Goal: Information Seeking & Learning: Learn about a topic

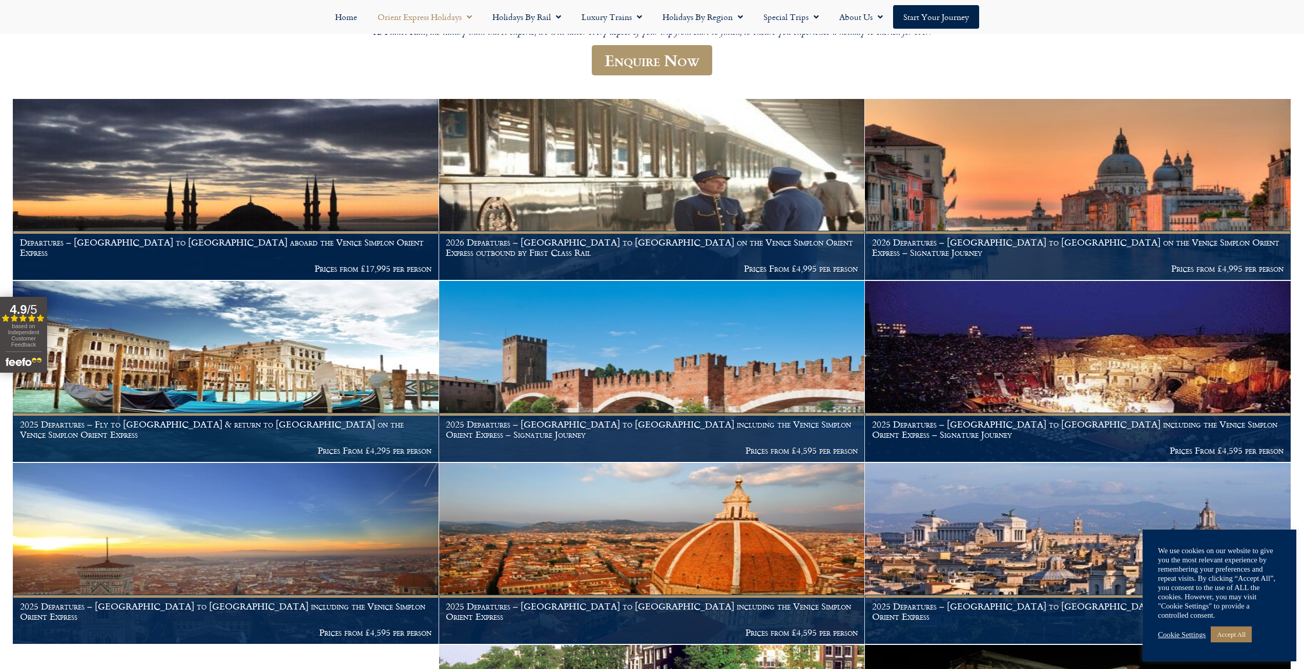
scroll to position [308, 0]
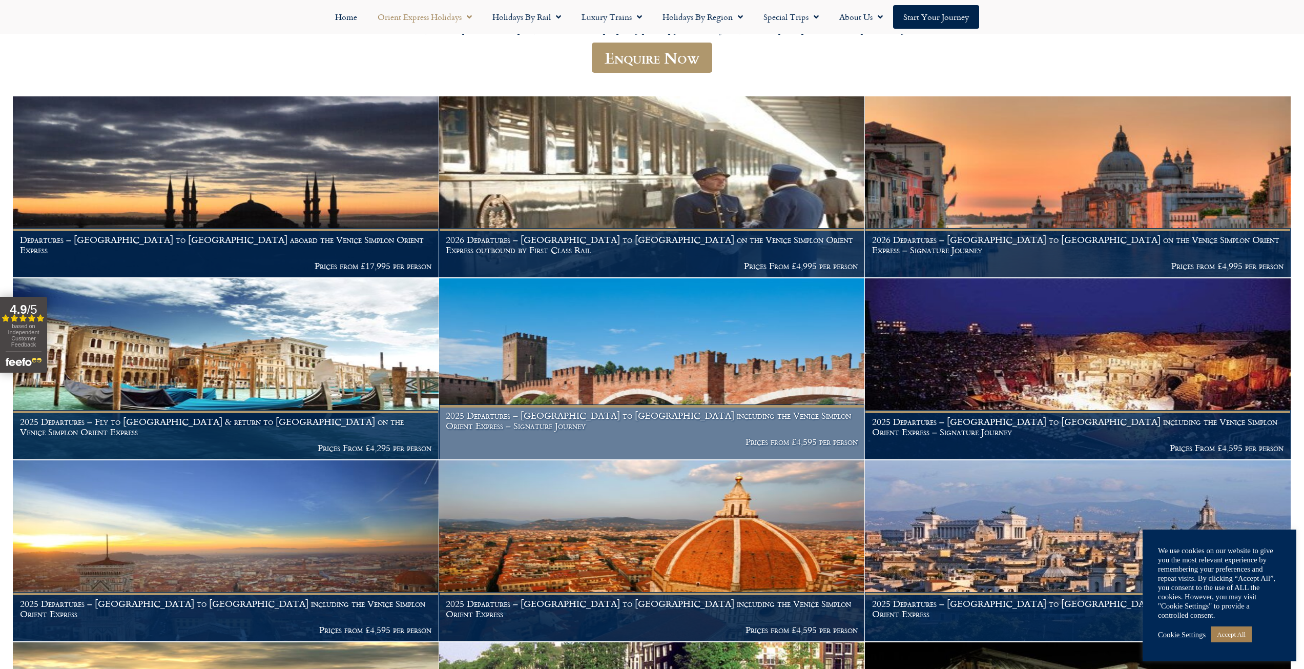
click at [685, 348] on img at bounding box center [652, 368] width 426 height 181
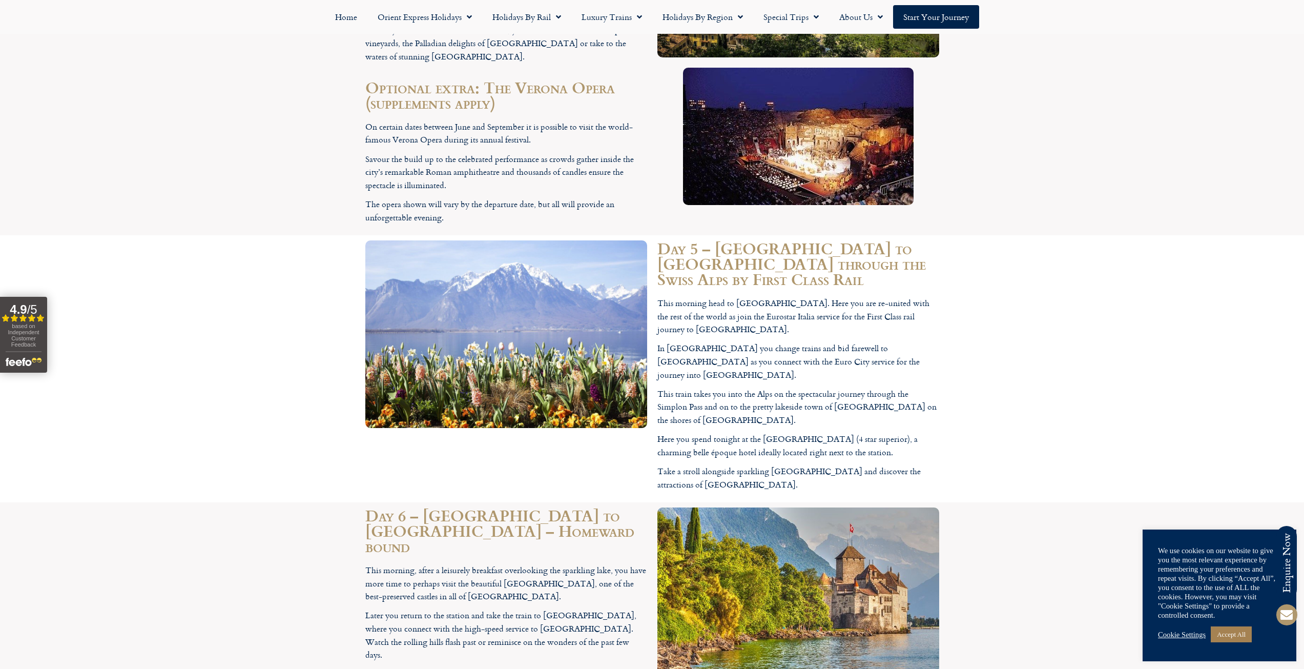
scroll to position [2460, 0]
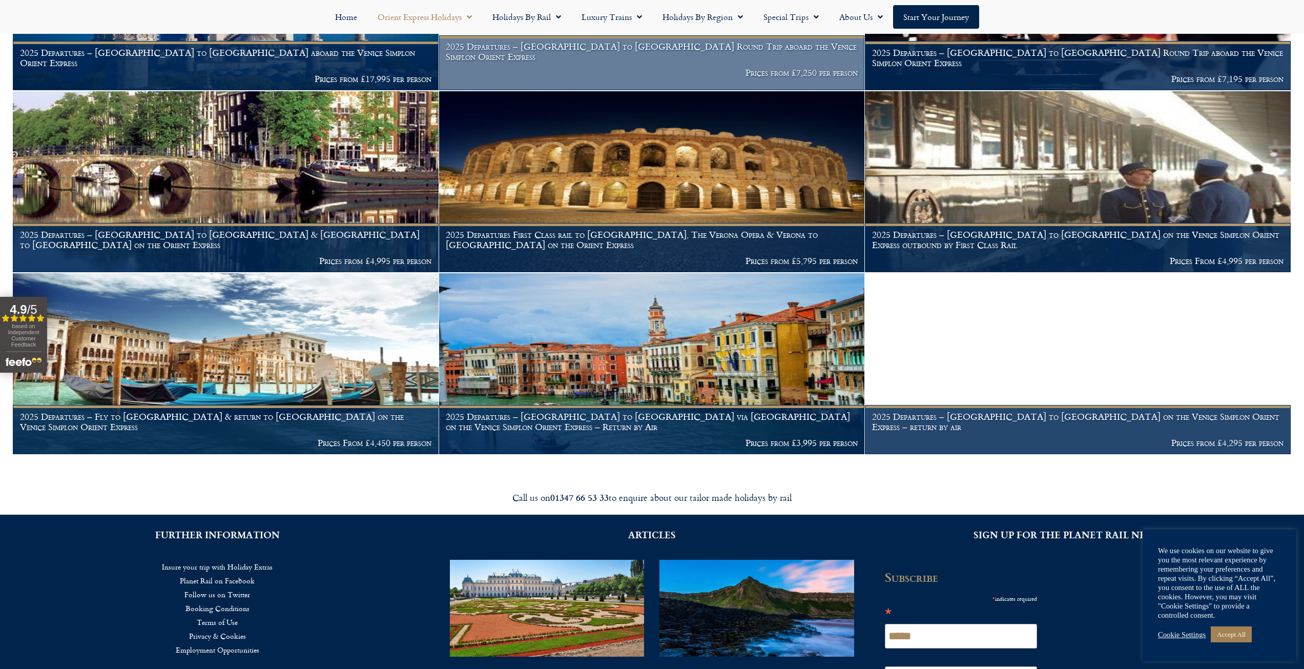
scroll to position [1407, 0]
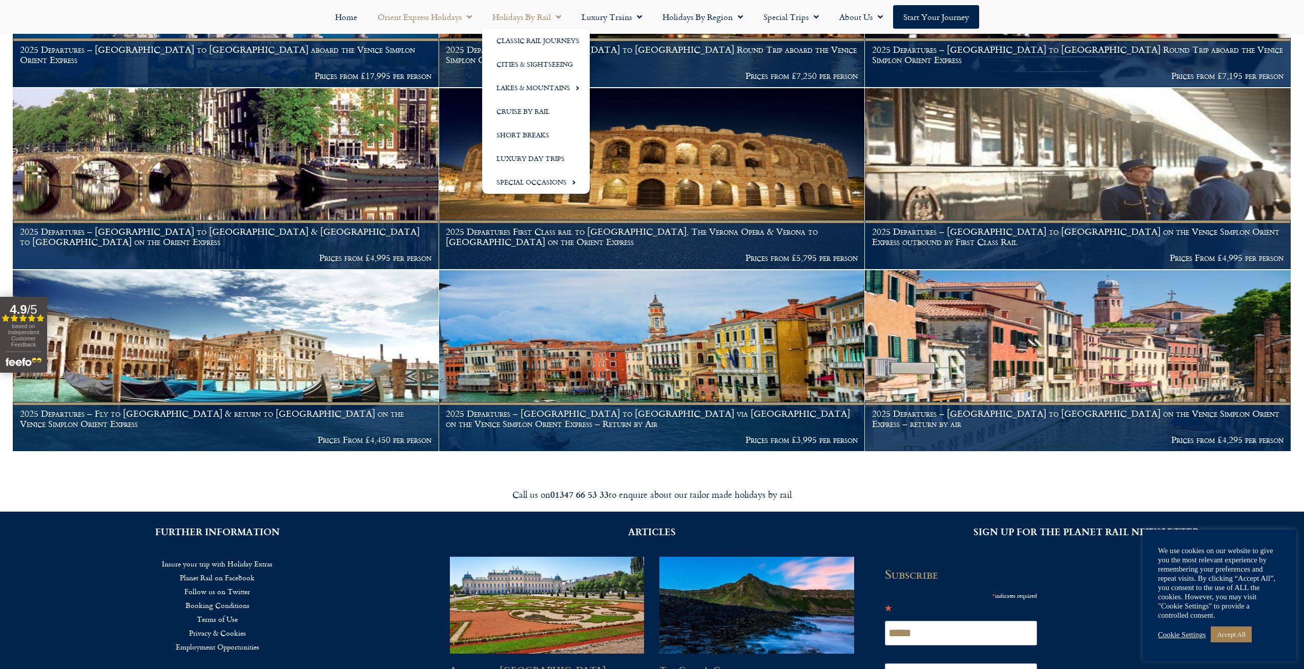
click at [523, 16] on link "Holidays by Rail" at bounding box center [526, 17] width 89 height 24
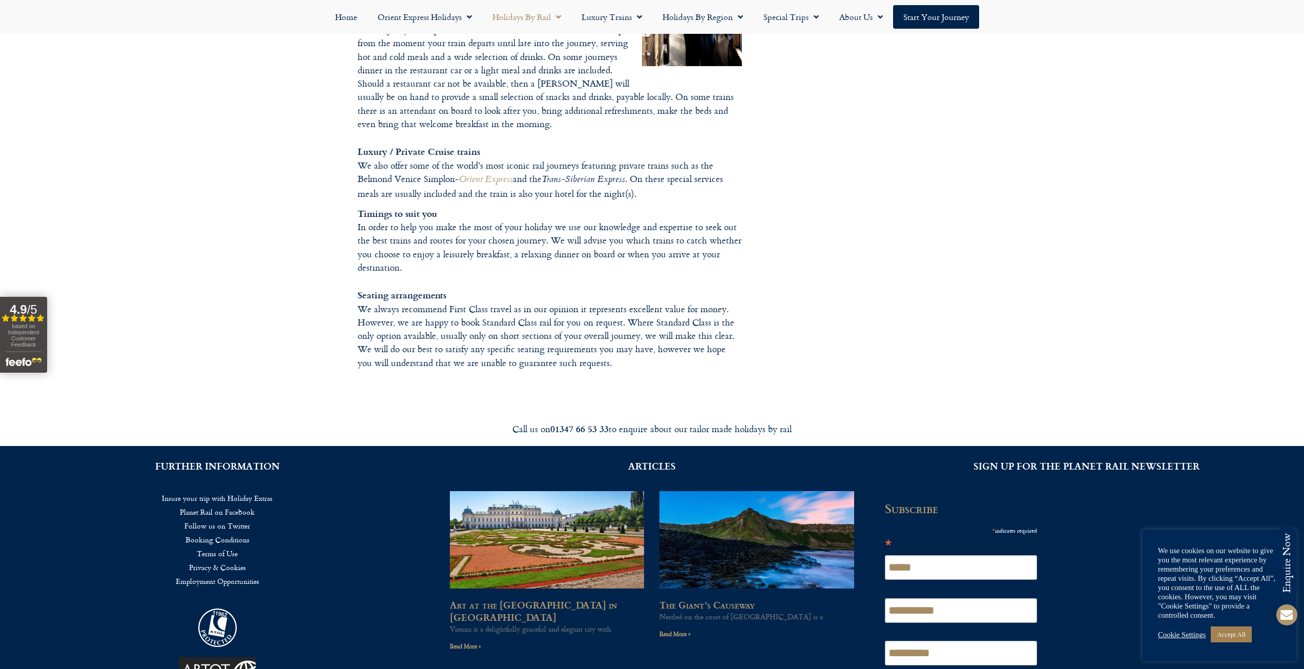
scroll to position [1644, 0]
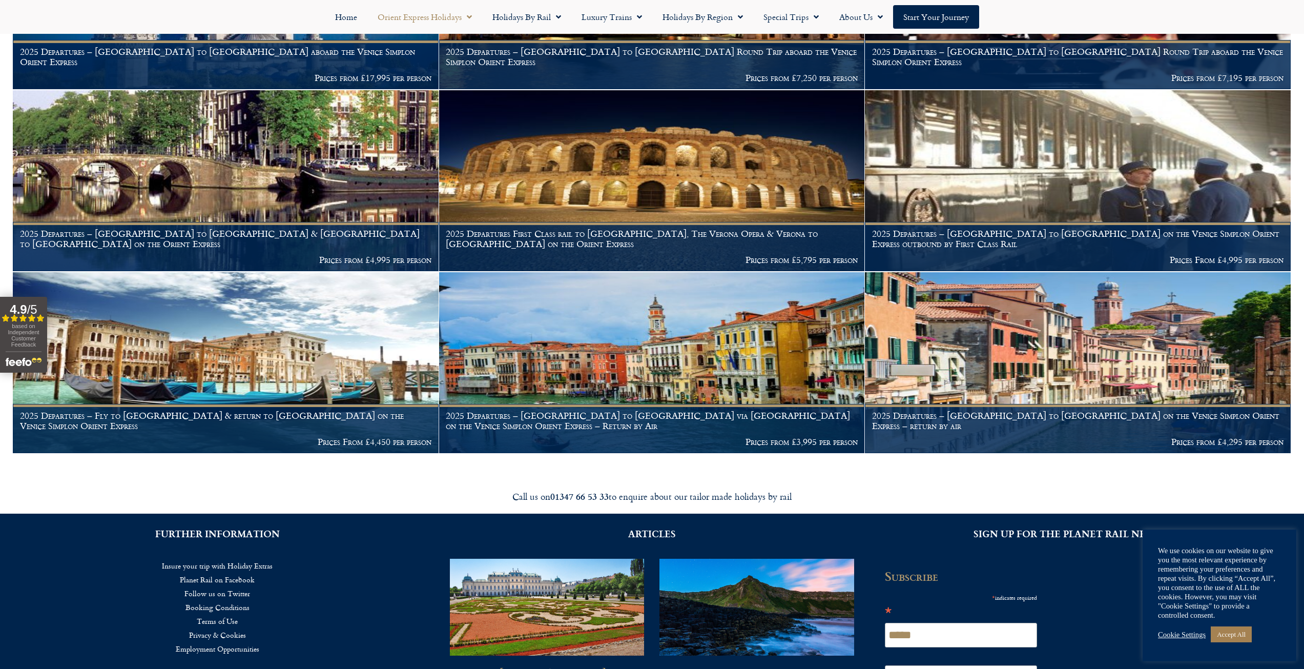
scroll to position [1407, 0]
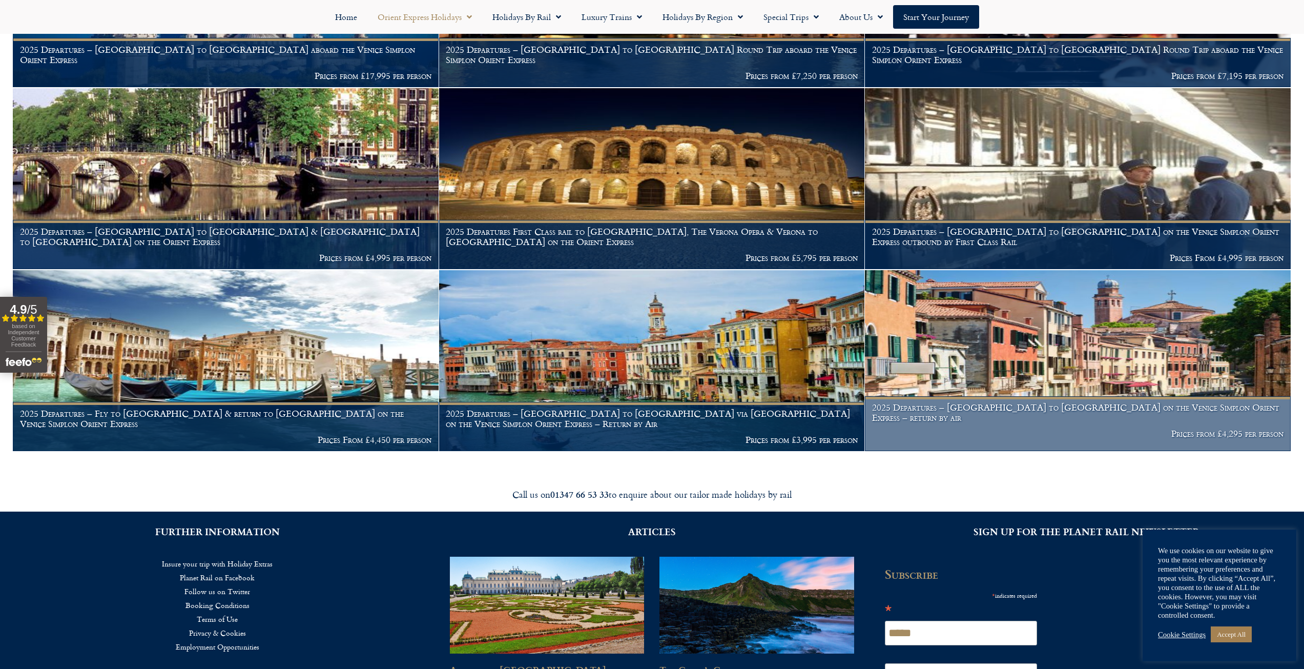
click at [1051, 338] on img at bounding box center [1078, 360] width 426 height 181
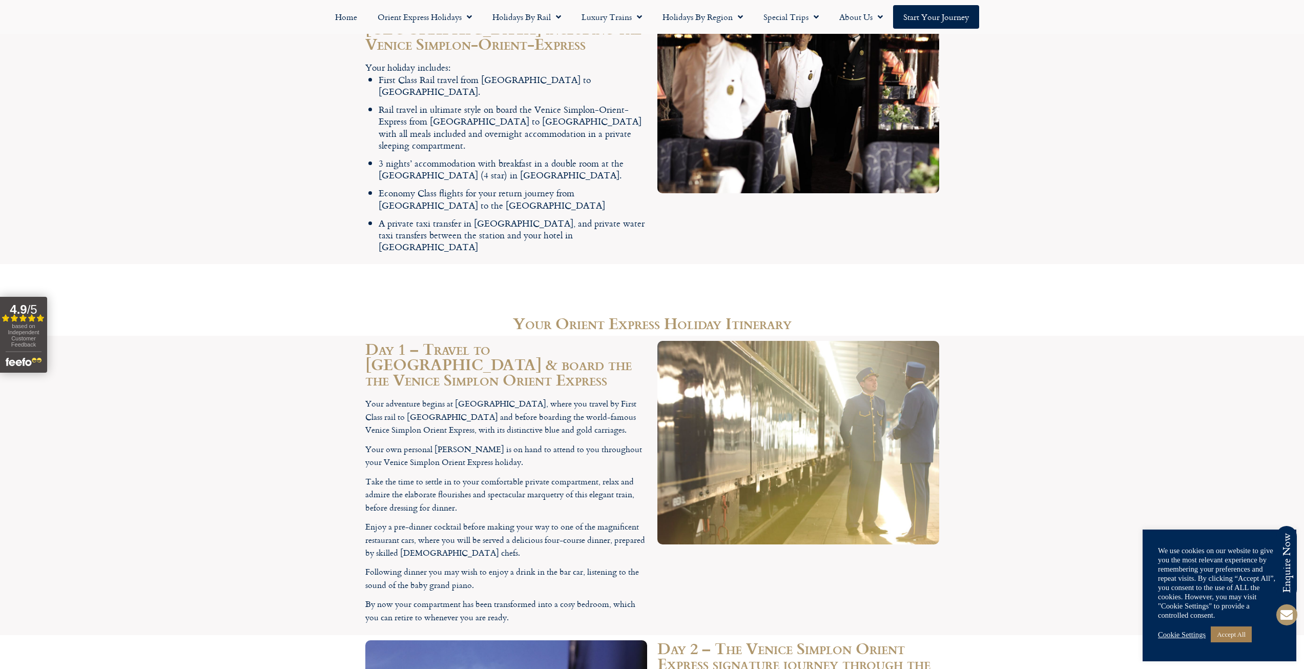
scroll to position [1435, 0]
